Goal: Transaction & Acquisition: Book appointment/travel/reservation

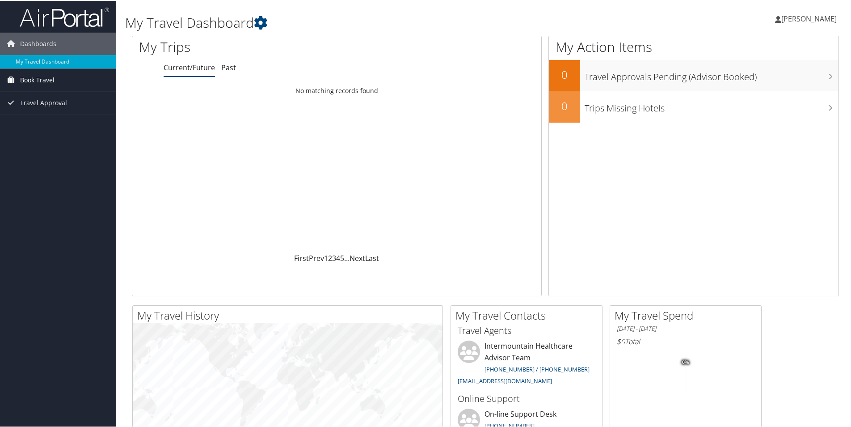
click at [55, 80] on link "Book Travel" at bounding box center [58, 79] width 116 height 22
click at [51, 112] on link "Book/Manage Online Trips" at bounding box center [58, 110] width 116 height 13
click at [794, 21] on span "[PERSON_NAME]" at bounding box center [809, 18] width 55 height 10
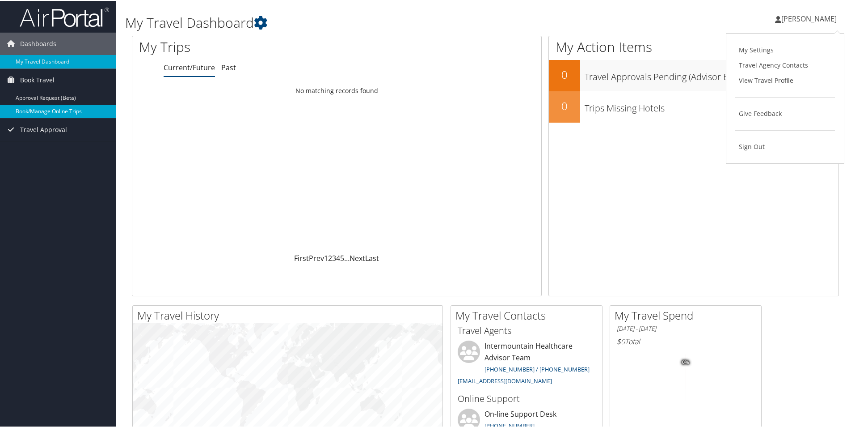
click at [54, 106] on link "Book/Manage Online Trips" at bounding box center [58, 110] width 116 height 13
